Goal: Task Accomplishment & Management: Manage account settings

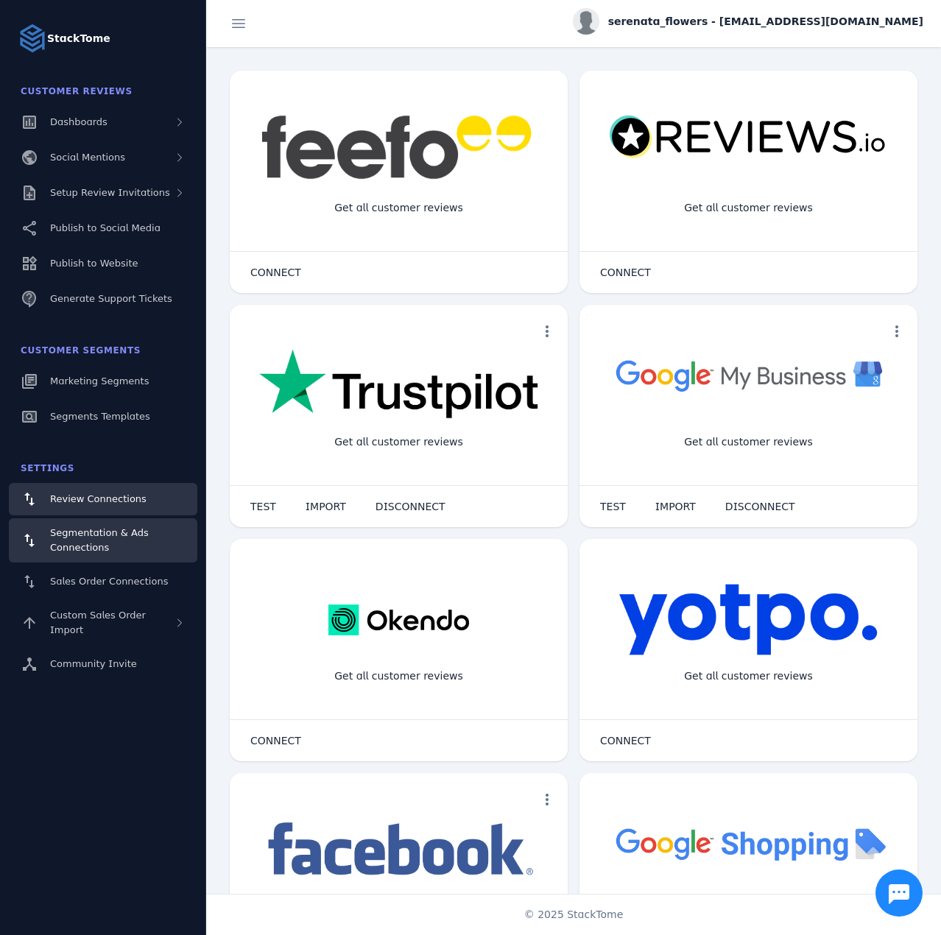
click at [101, 549] on span "Segmentation & Ads Connections" at bounding box center [99, 540] width 99 height 26
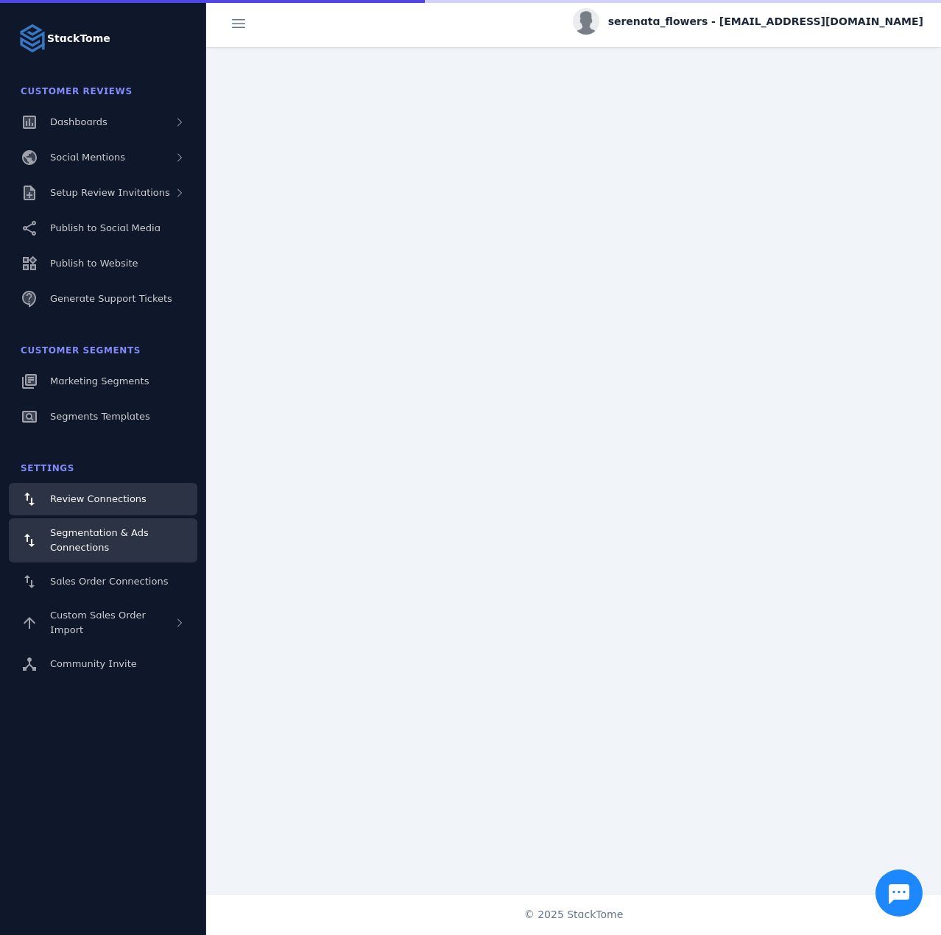
click at [90, 487] on link "Review Connections" at bounding box center [103, 499] width 188 height 32
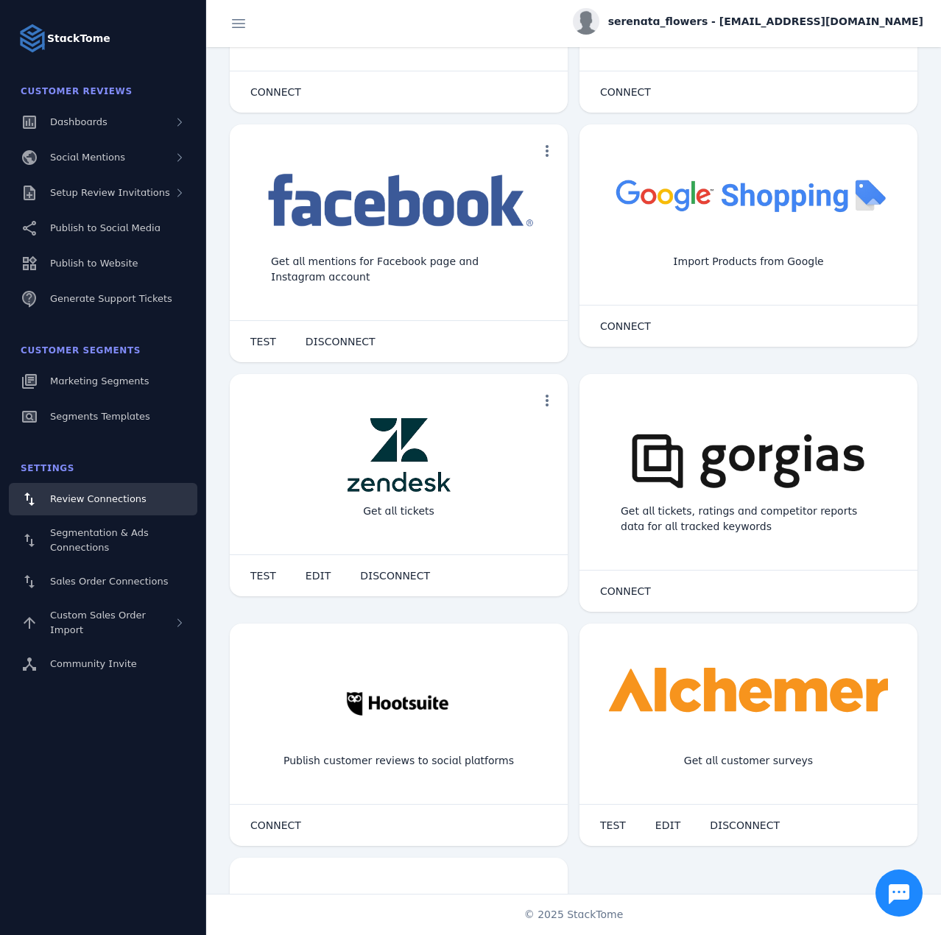
scroll to position [736, 0]
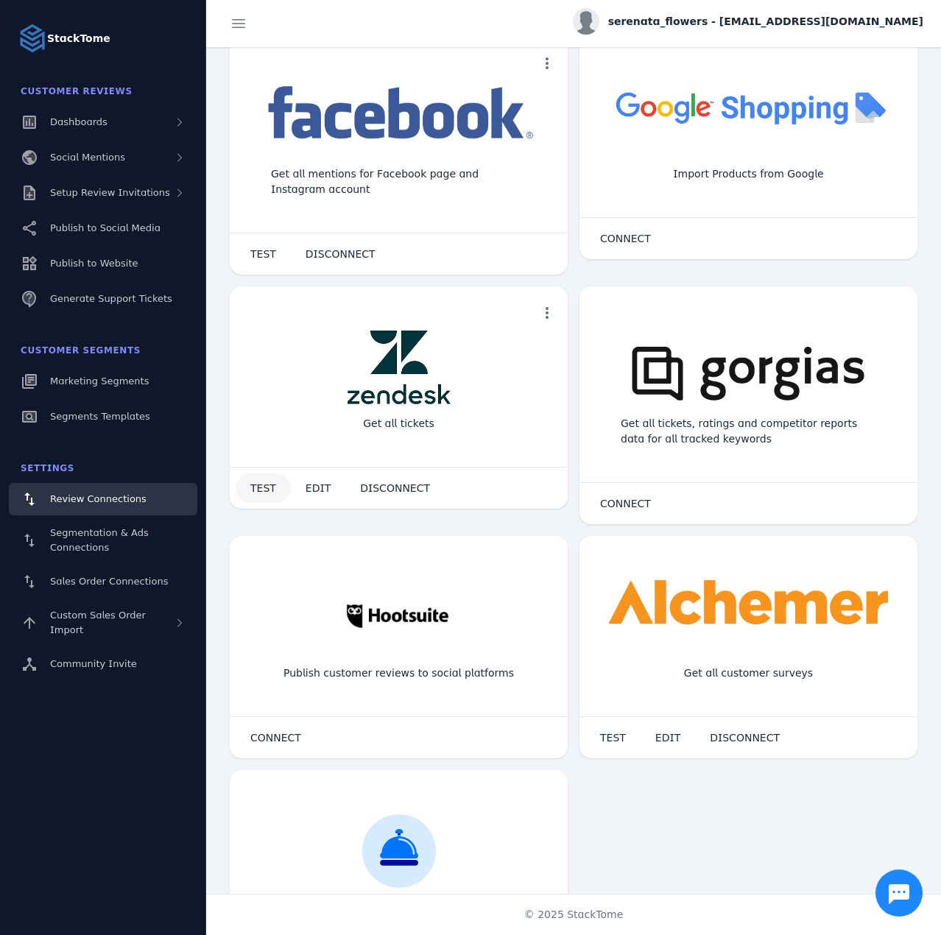
click at [250, 479] on span at bounding box center [263, 487] width 55 height 35
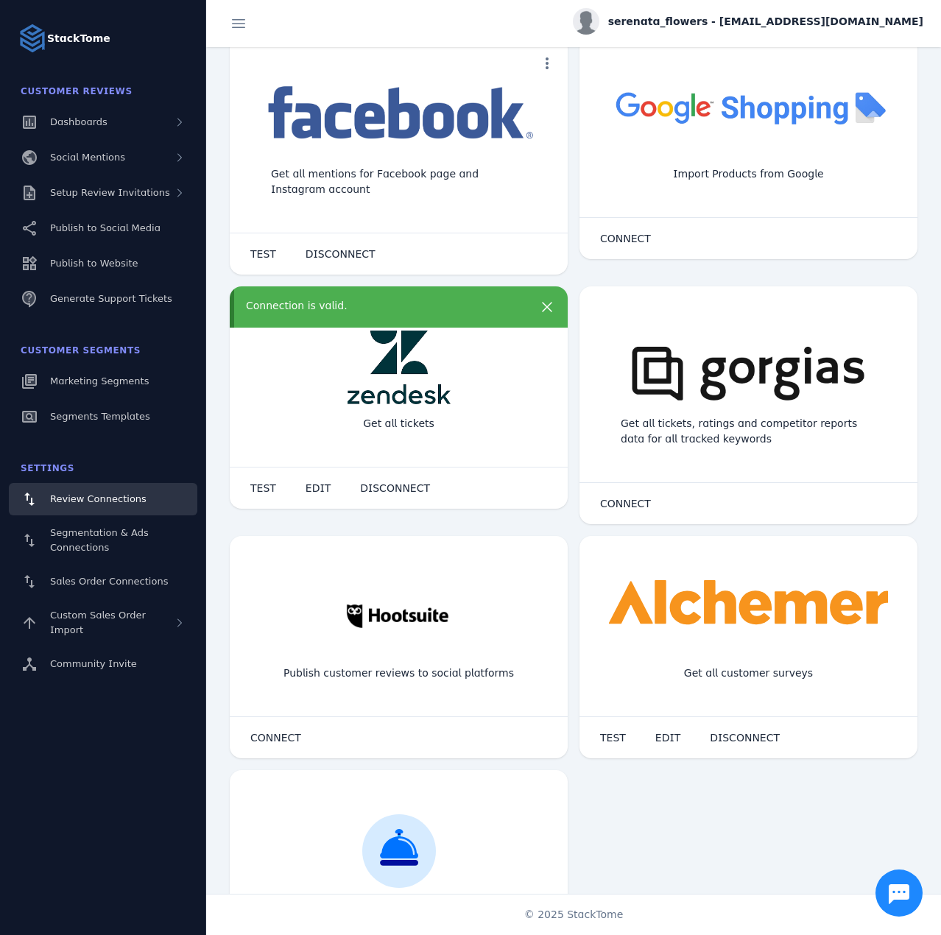
click at [378, 303] on div "Connection is valid." at bounding box center [385, 305] width 279 height 15
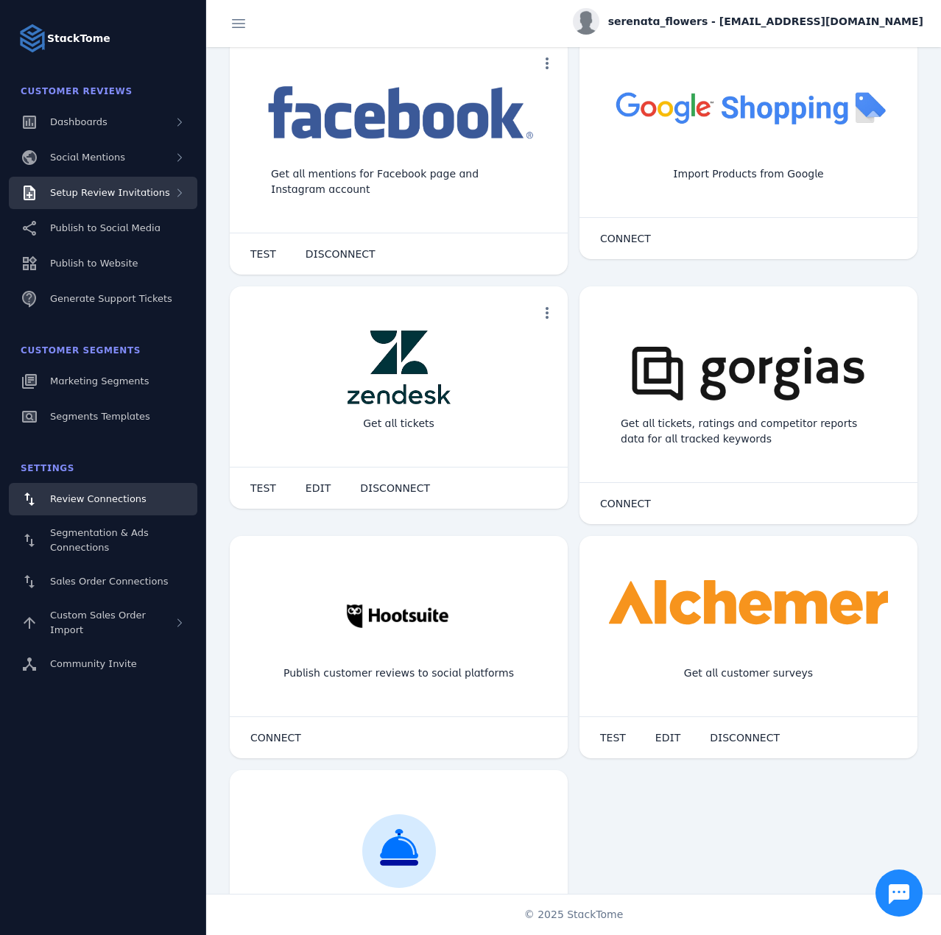
click at [110, 198] on span "Setup Review Invitations" at bounding box center [110, 192] width 120 height 11
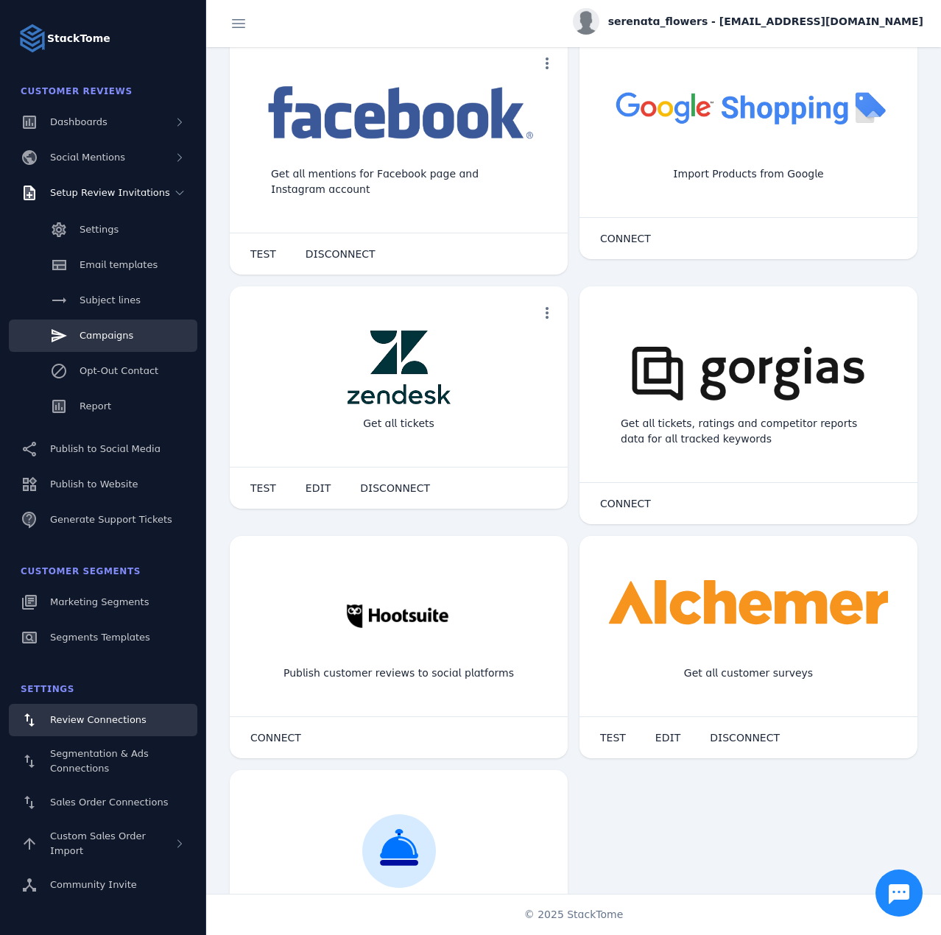
click at [119, 323] on link "Campaigns" at bounding box center [103, 336] width 188 height 32
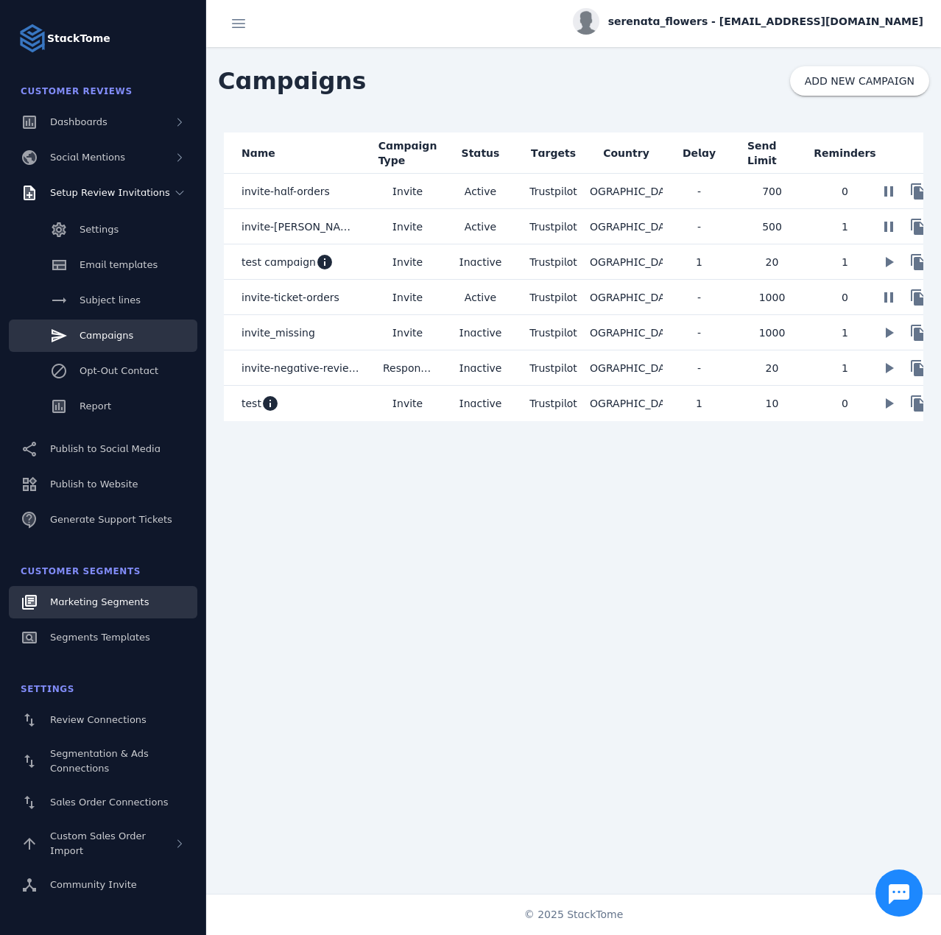
click at [82, 596] on span "Marketing Segments" at bounding box center [99, 601] width 99 height 11
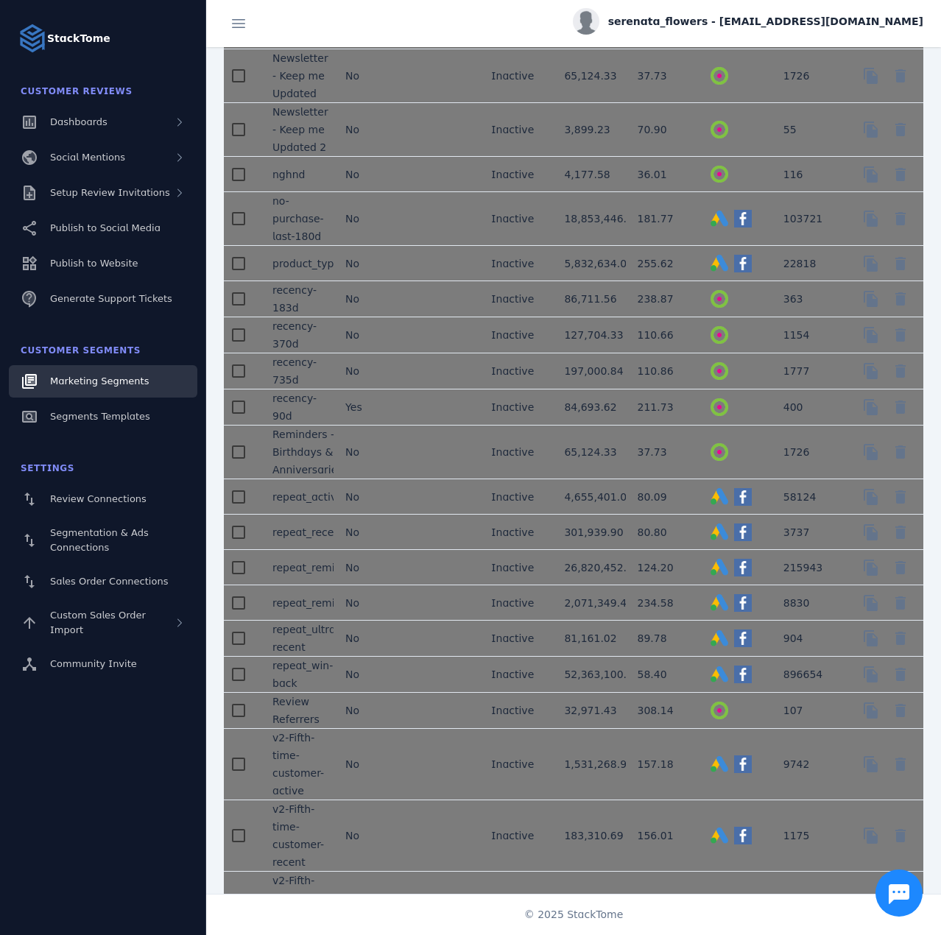
scroll to position [2356, 0]
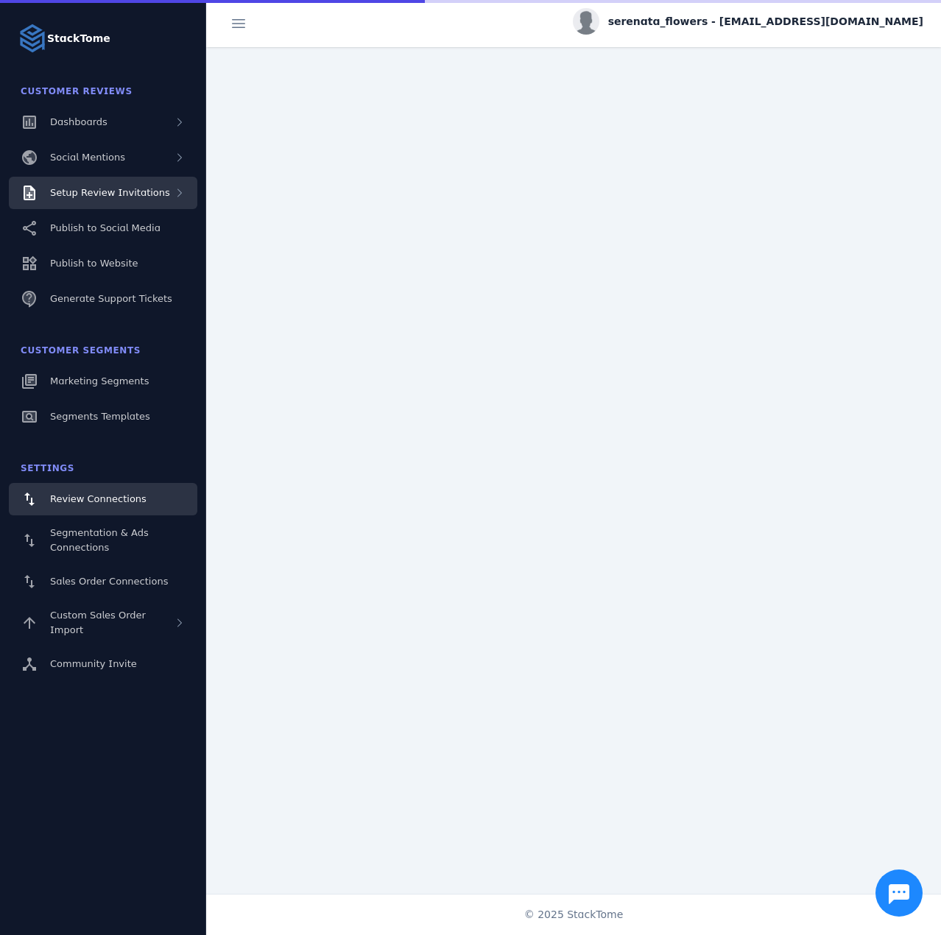
click at [107, 195] on span "Setup Review Invitations" at bounding box center [110, 192] width 120 height 11
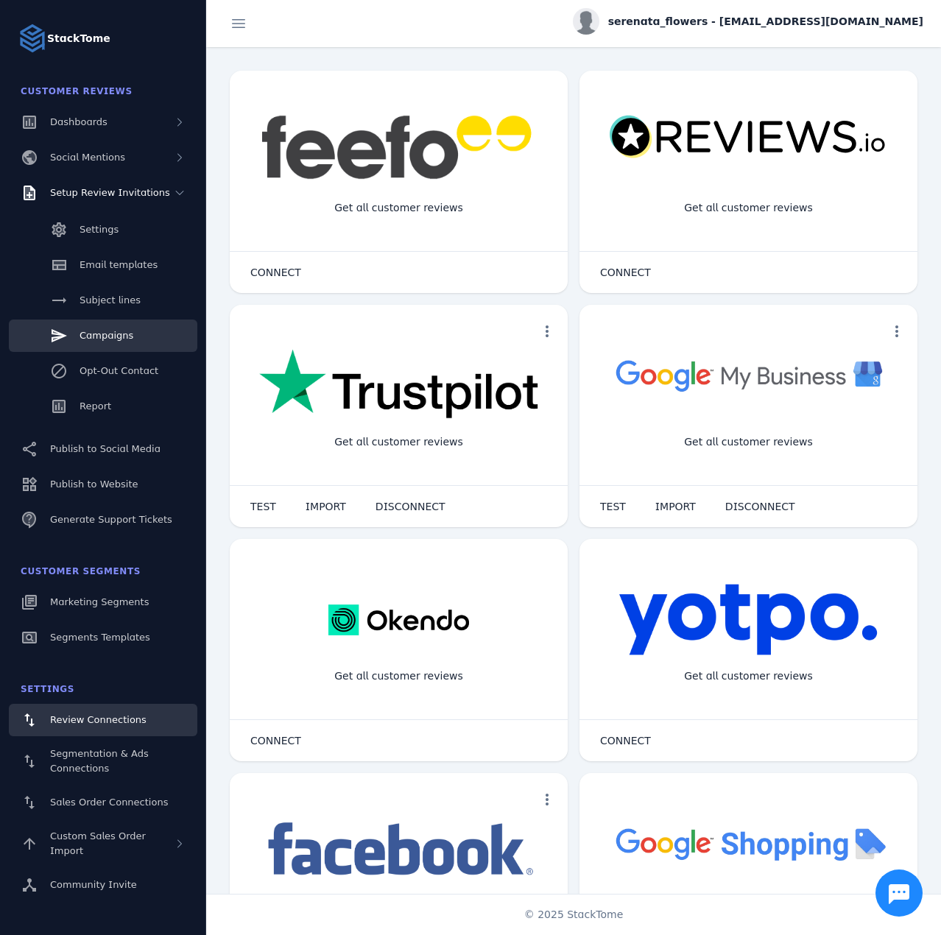
click at [109, 335] on span "Campaigns" at bounding box center [107, 335] width 54 height 11
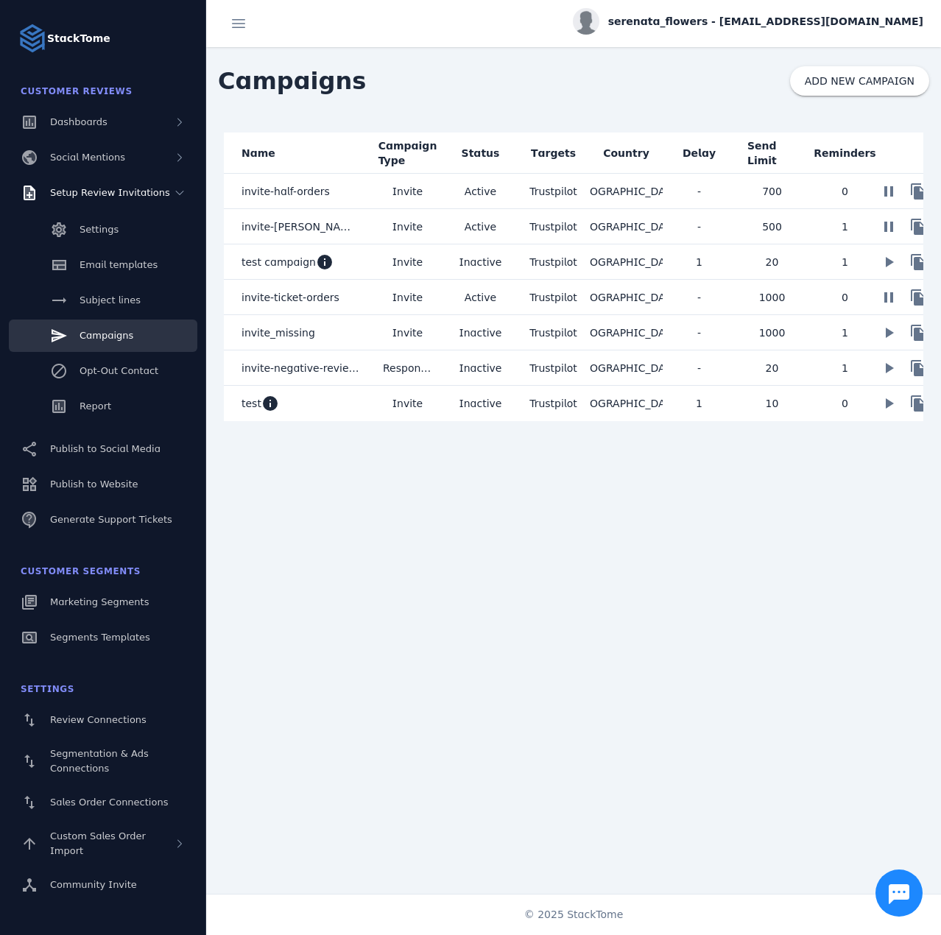
click at [769, 17] on span "serenata_flowers - [EMAIL_ADDRESS][DOMAIN_NAME]" at bounding box center [765, 21] width 315 height 15
click at [850, 144] on button "Sign out" at bounding box center [870, 141] width 106 height 35
